Goal: Download file/media

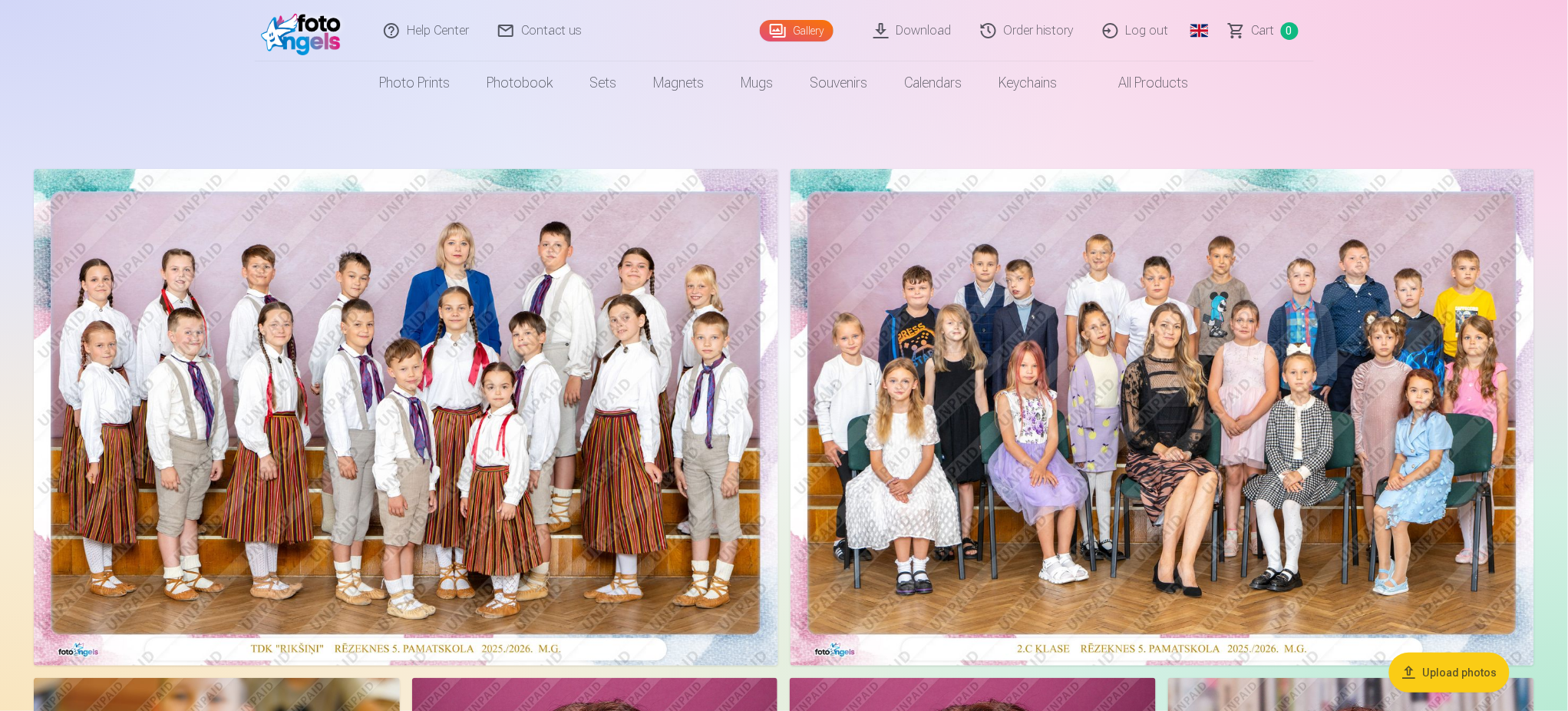
click at [928, 33] on link "Download" at bounding box center [913, 31] width 107 height 61
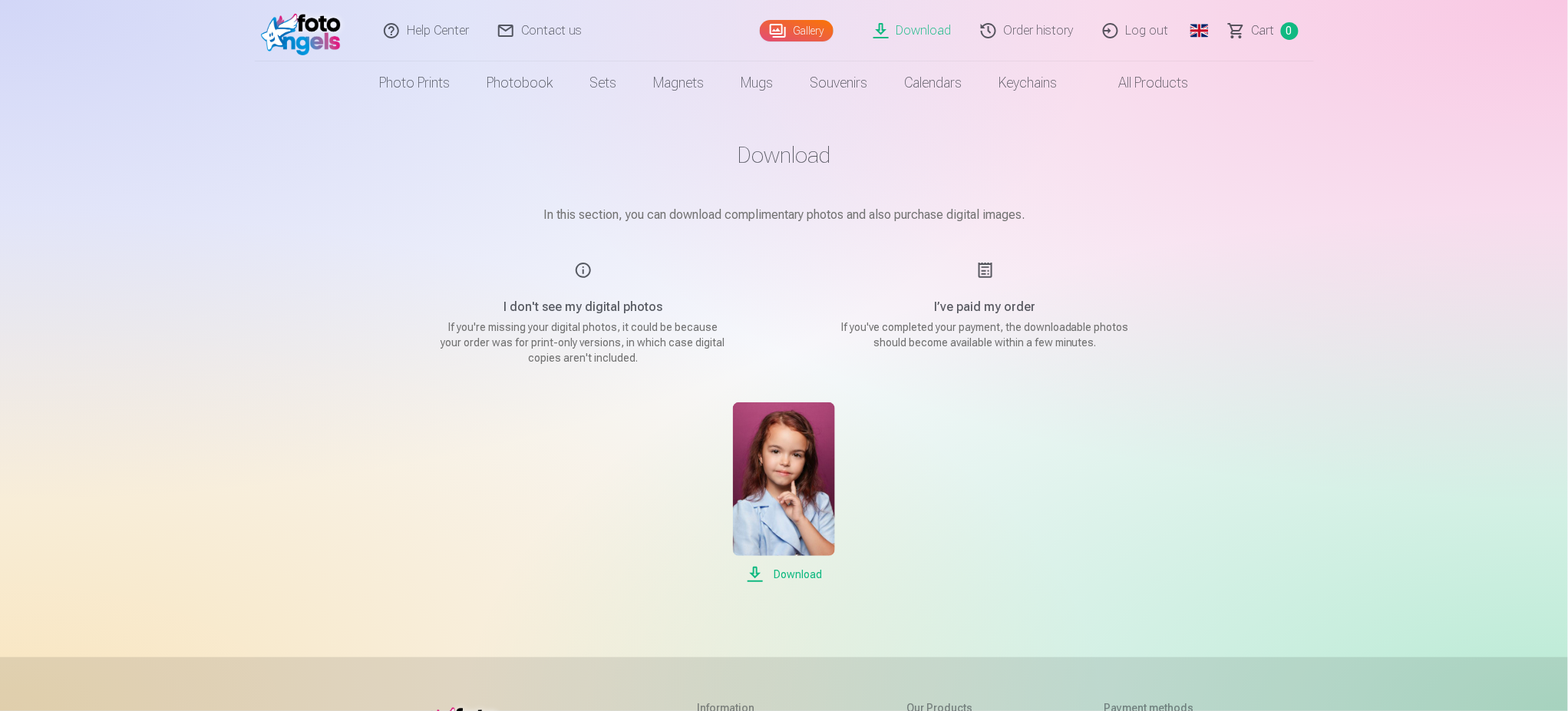
click at [1036, 33] on link "Order history" at bounding box center [1027, 31] width 122 height 61
